Goal: Find specific page/section: Find specific page/section

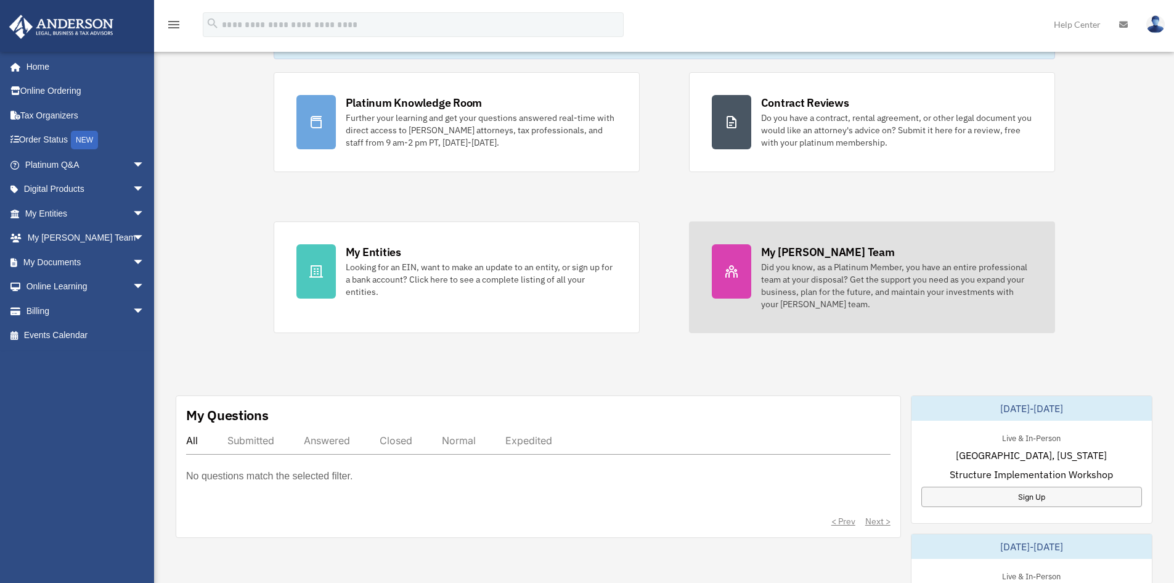
scroll to position [62, 0]
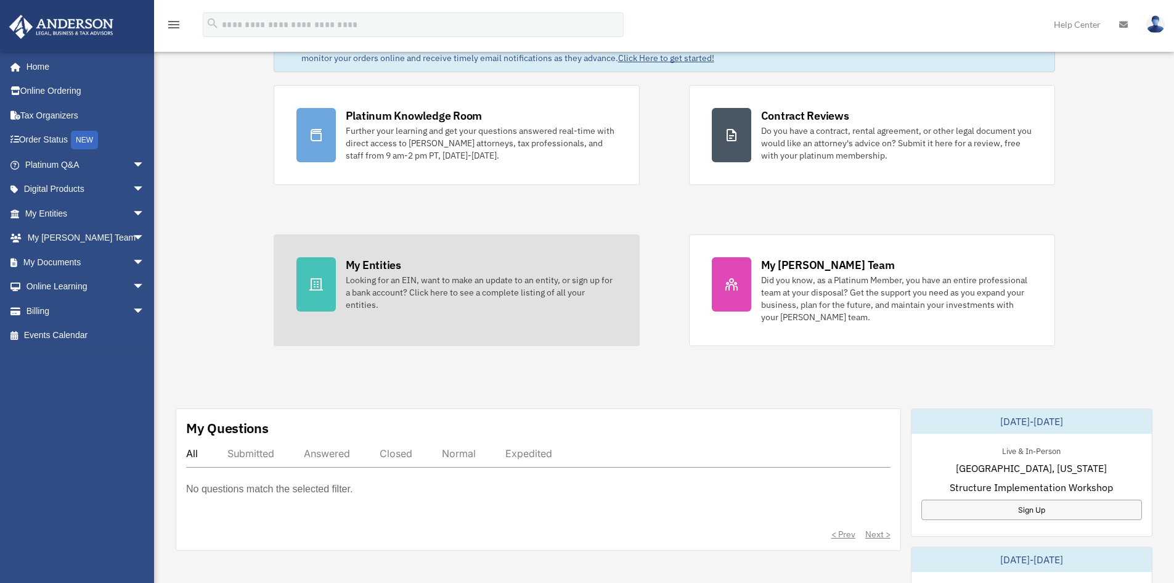
click at [355, 262] on div "My Entities" at bounding box center [373, 264] width 55 height 15
click at [373, 261] on div "My Entities" at bounding box center [373, 264] width 55 height 15
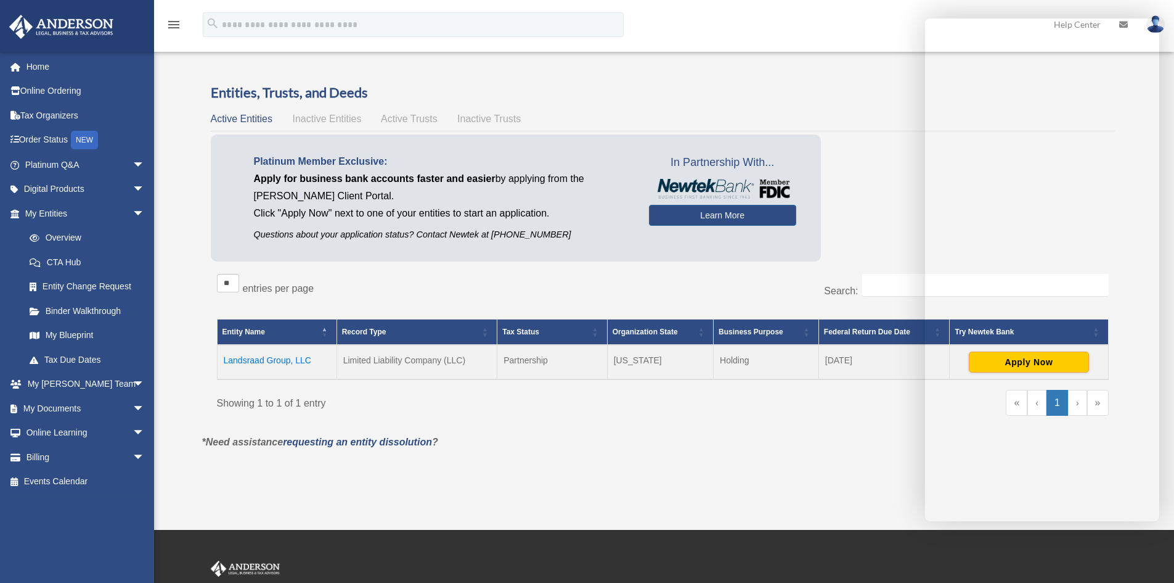
click at [535, 86] on h3 "Entities, Trusts, and Deeds" at bounding box center [663, 92] width 904 height 19
